Goal: Information Seeking & Learning: Learn about a topic

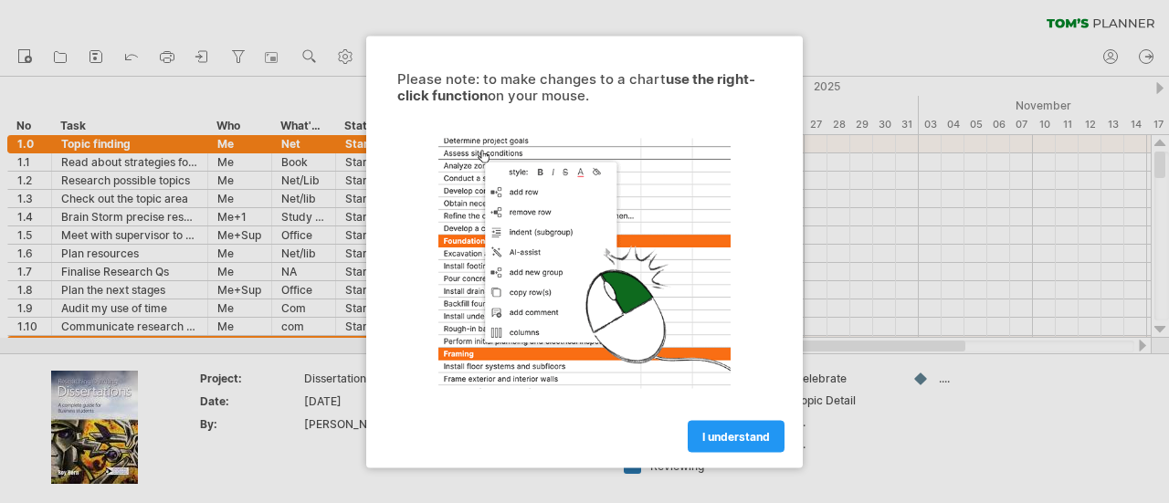
click at [776, 397] on div at bounding box center [584, 262] width 411 height 283
drag, startPoint x: 767, startPoint y: 405, endPoint x: 730, endPoint y: 449, distance: 57.1
click at [730, 449] on div "I understand" at bounding box center [584, 428] width 411 height 47
click at [730, 449] on link "I understand" at bounding box center [736, 436] width 97 height 32
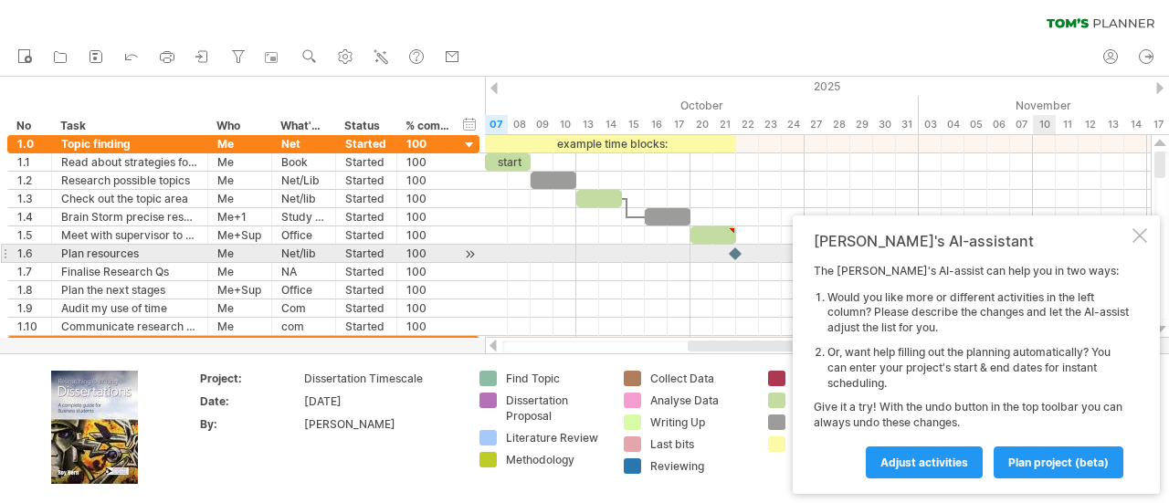
click at [1146, 249] on div "[PERSON_NAME]'s AI-assistant The [PERSON_NAME]'s AI-assist can help you in two …" at bounding box center [976, 354] width 367 height 279
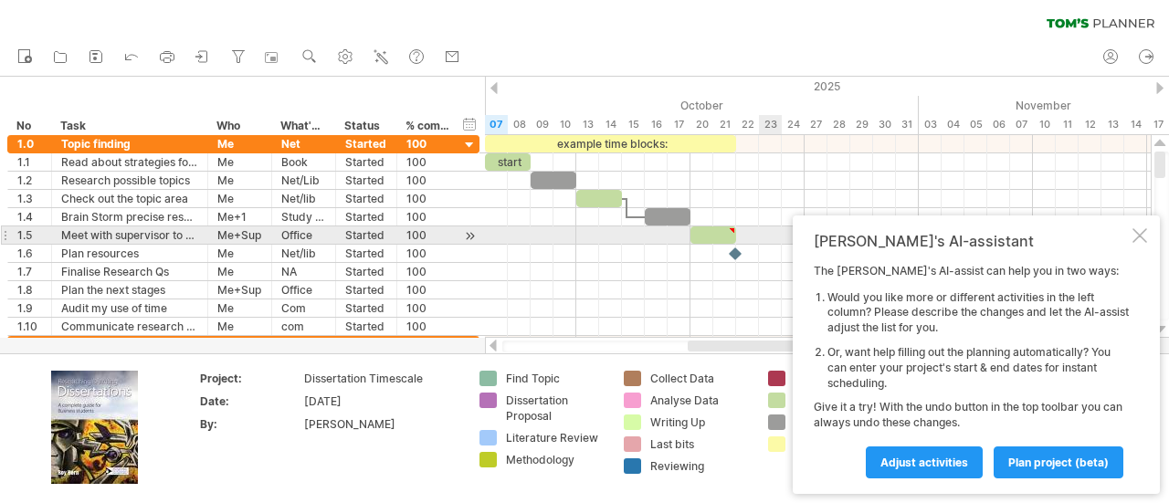
click at [1130, 235] on div "[PERSON_NAME]'s AI-assistant The [PERSON_NAME]'s AI-assist can help you in two …" at bounding box center [976, 354] width 367 height 279
click at [1140, 236] on div at bounding box center [1139, 235] width 15 height 15
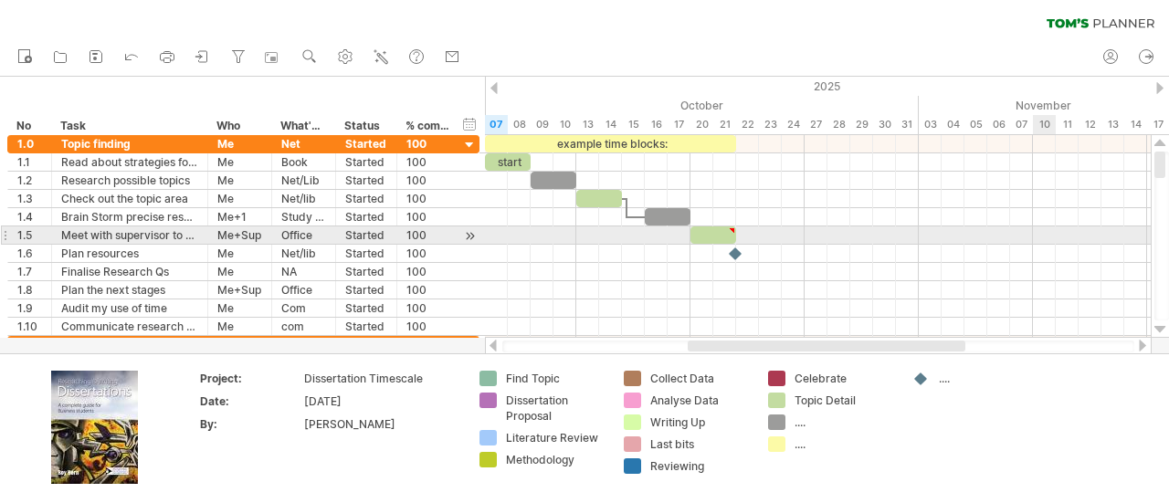
click at [1140, 236] on div at bounding box center [818, 235] width 666 height 18
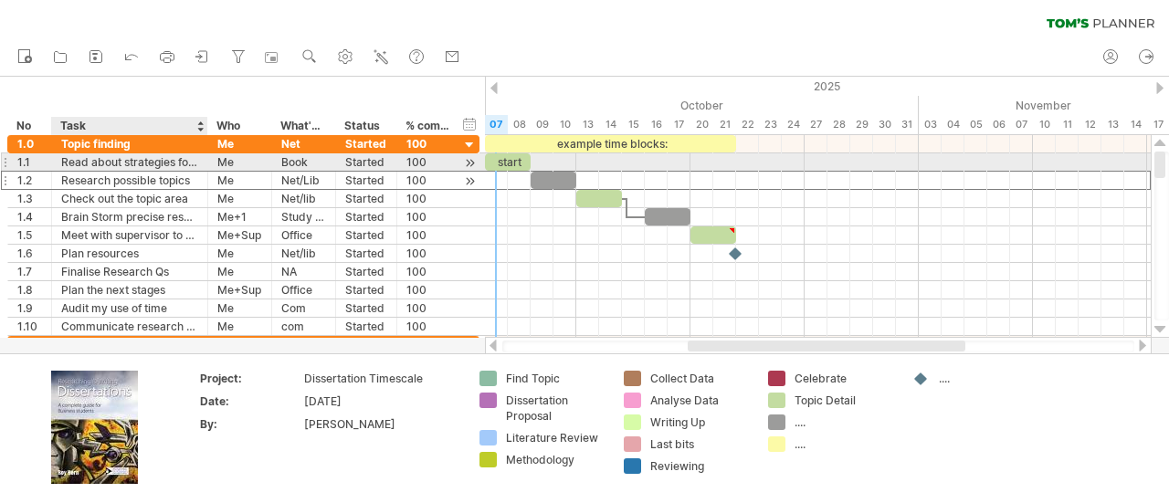
click at [163, 172] on div "Research possible topics" at bounding box center [129, 180] width 137 height 17
click at [164, 164] on div "Read about strategies for finding a topic" at bounding box center [129, 161] width 137 height 17
click at [173, 162] on input "**********" at bounding box center [129, 161] width 137 height 17
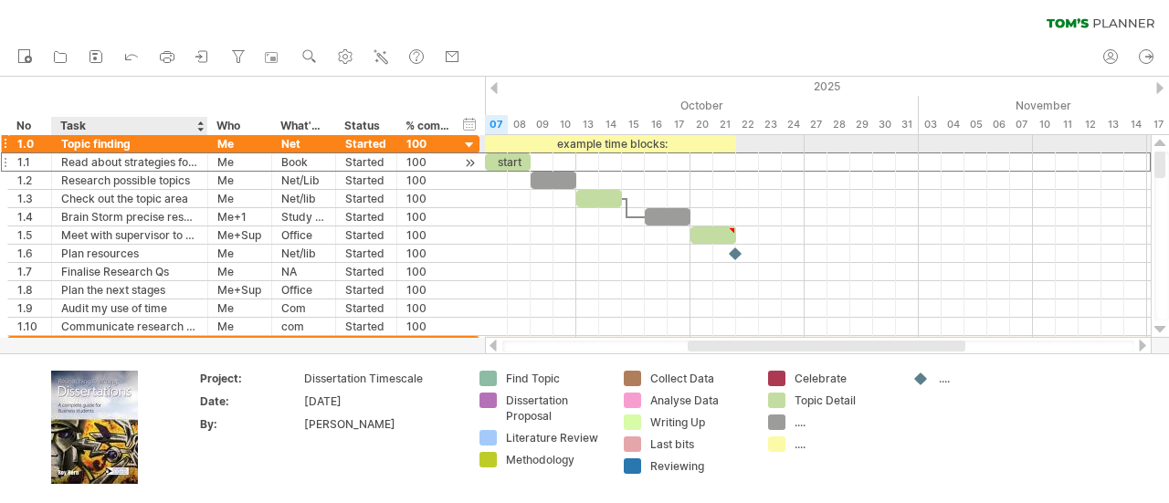
click at [149, 153] on div "Read about strategies for finding a topic" at bounding box center [129, 161] width 137 height 17
click at [149, 153] on input "**********" at bounding box center [129, 161] width 137 height 17
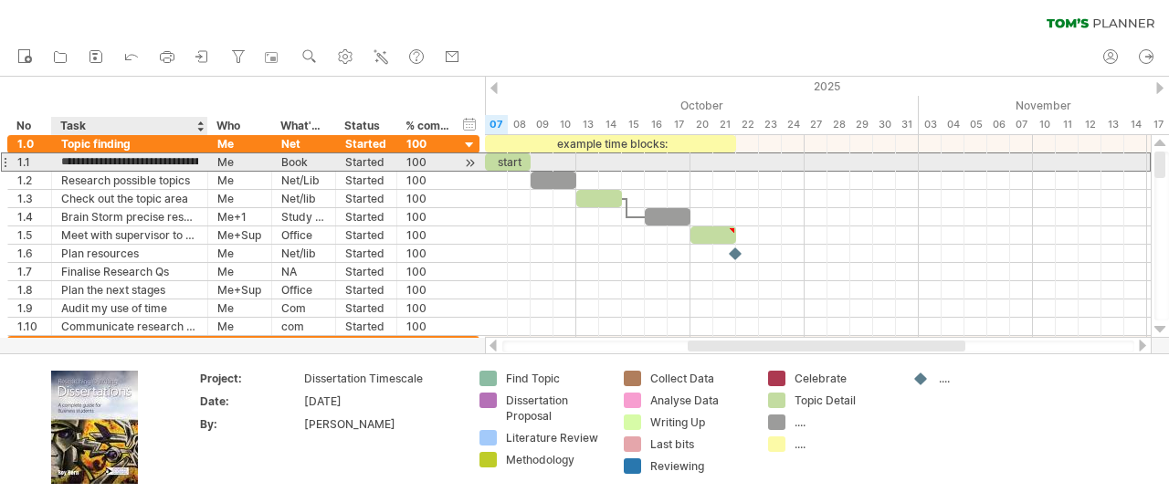
drag, startPoint x: 149, startPoint y: 152, endPoint x: 133, endPoint y: 164, distance: 19.5
click at [133, 164] on input "**********" at bounding box center [129, 161] width 137 height 17
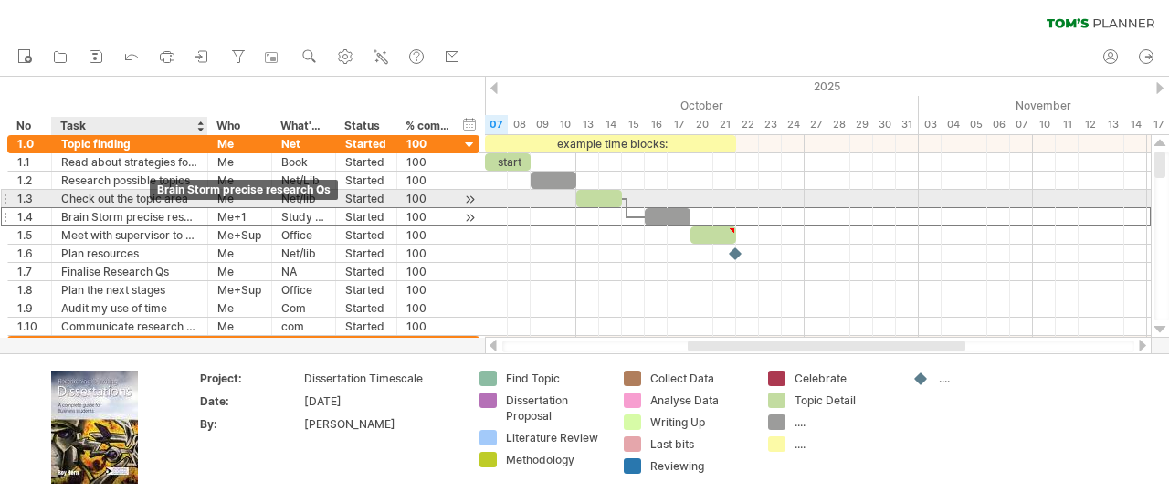
click at [104, 208] on div "Brain Storm precise research Qs" at bounding box center [129, 216] width 137 height 17
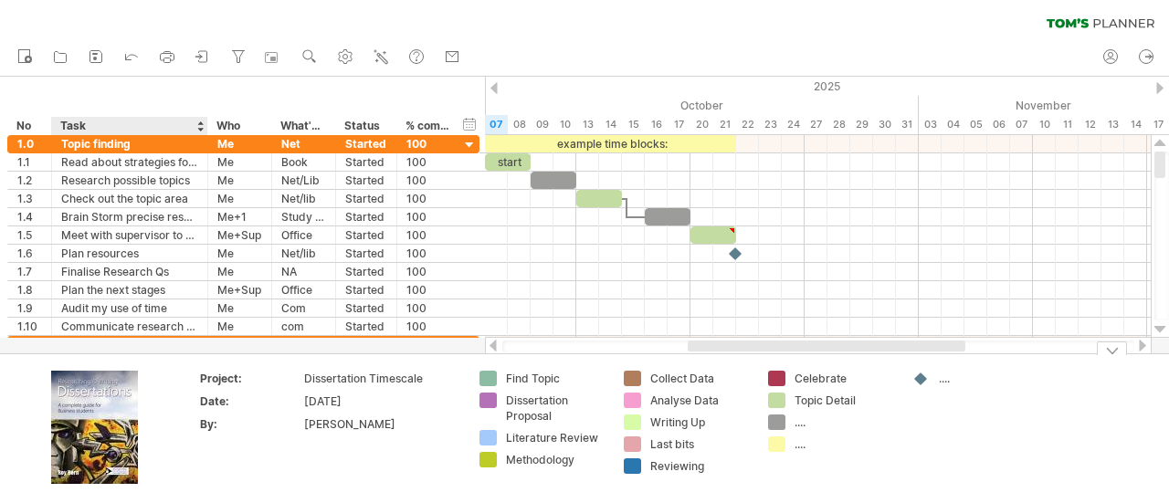
click at [91, 407] on img at bounding box center [94, 427] width 87 height 113
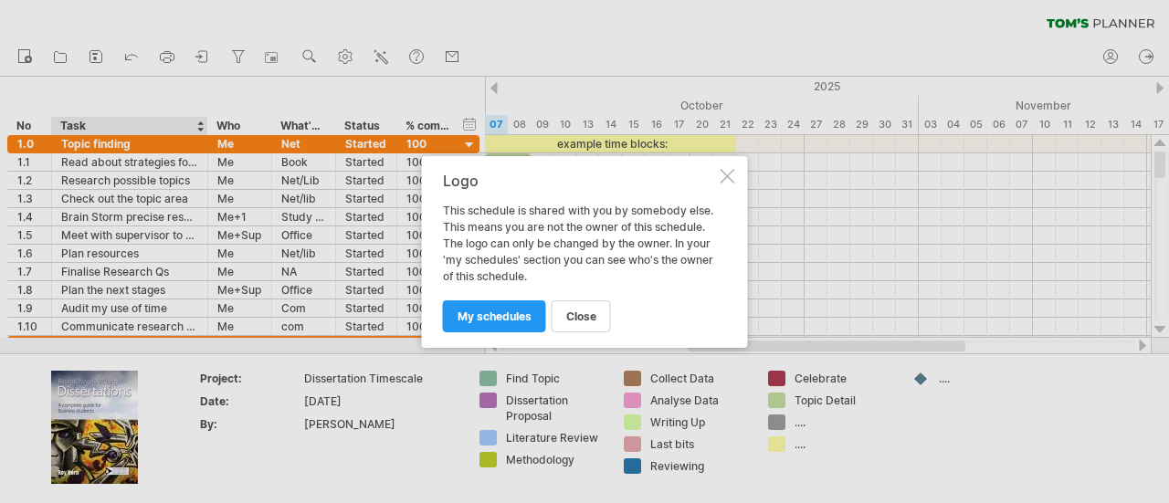
click at [726, 174] on div at bounding box center [727, 176] width 15 height 15
